Goal: Information Seeking & Learning: Learn about a topic

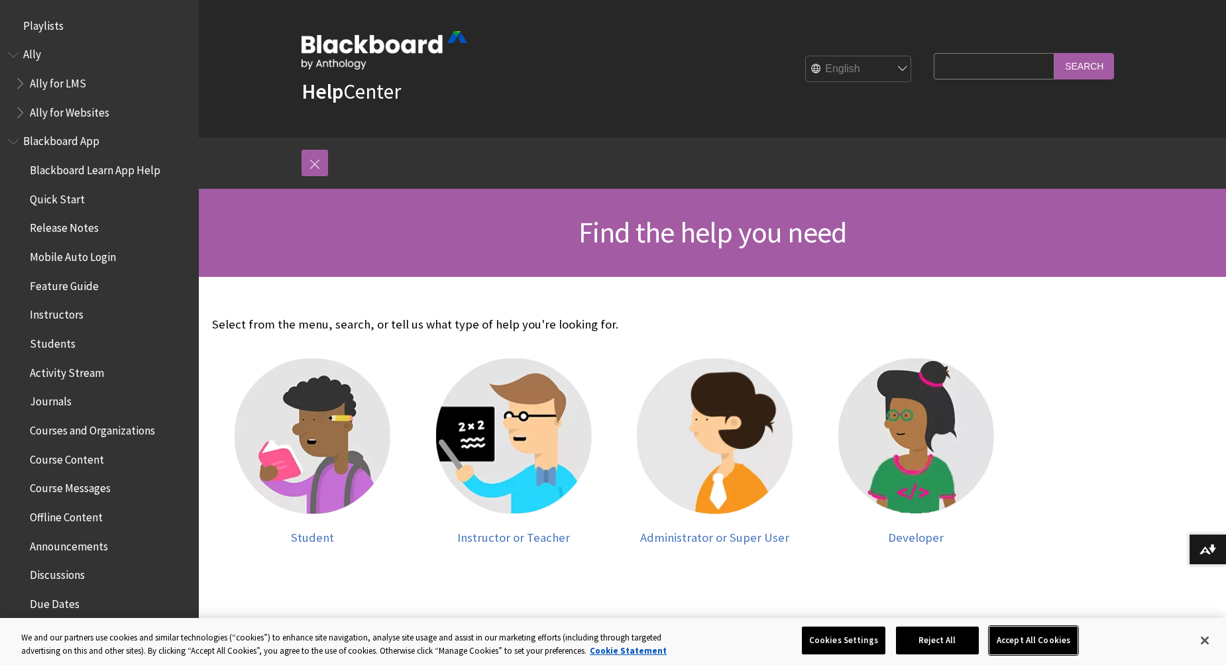
drag, startPoint x: 1053, startPoint y: 645, endPoint x: 1038, endPoint y: 643, distance: 15.4
click at [1052, 633] on button "Accept All Cookies" at bounding box center [1033, 641] width 88 height 28
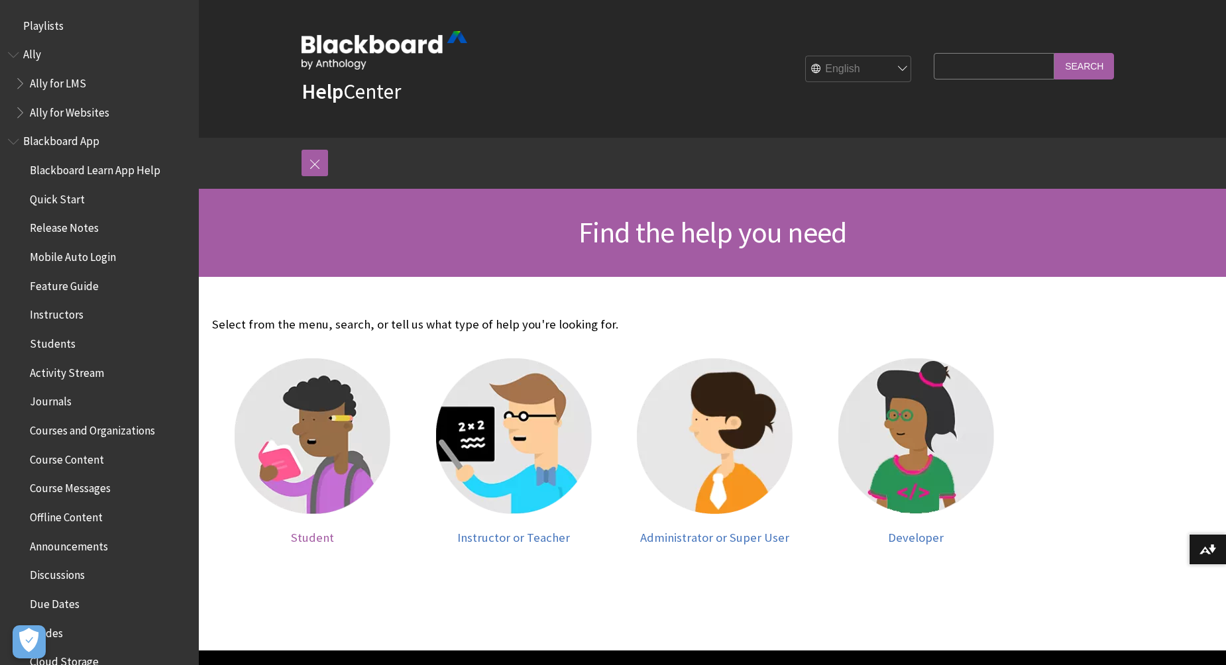
click at [315, 540] on span "Student" at bounding box center [312, 537] width 43 height 15
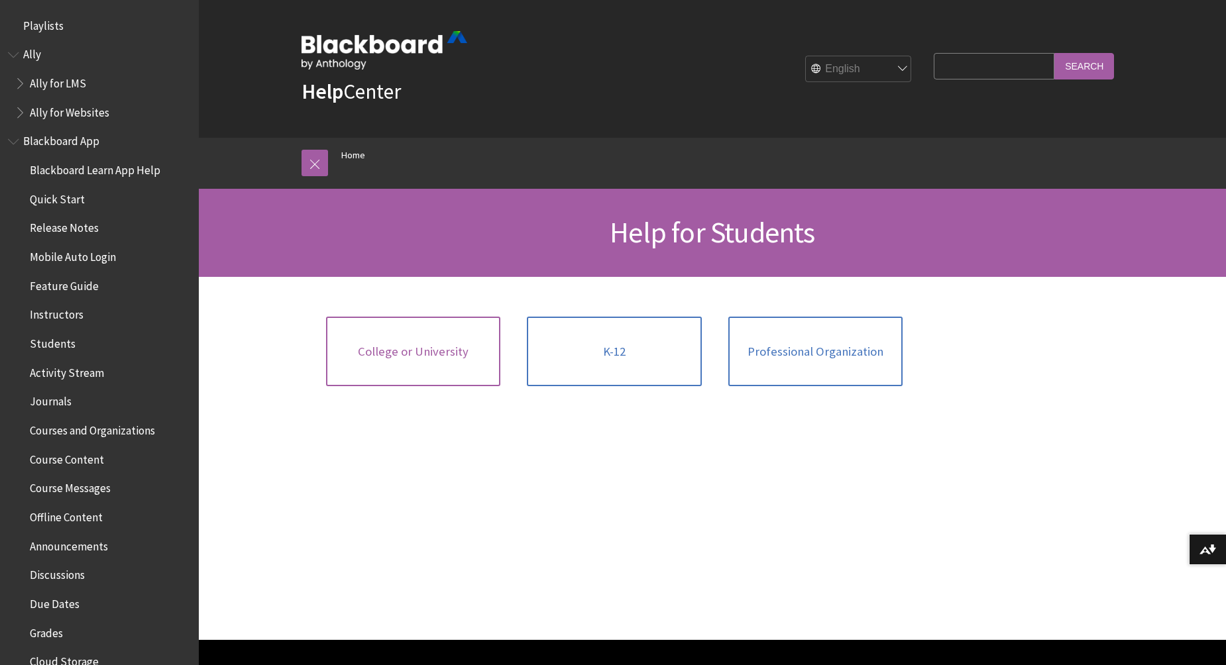
click at [438, 359] on link "College or University" at bounding box center [413, 352] width 175 height 70
